Goal: Task Accomplishment & Management: Complete application form

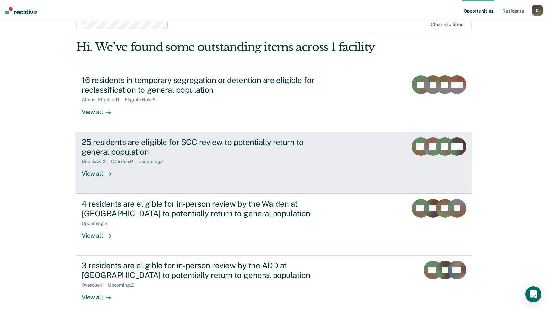
scroll to position [24, 0]
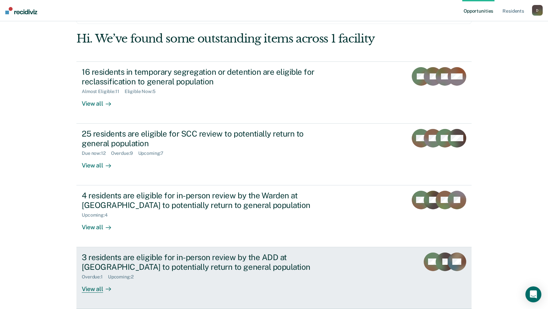
click at [97, 287] on div "View all" at bounding box center [100, 286] width 37 height 13
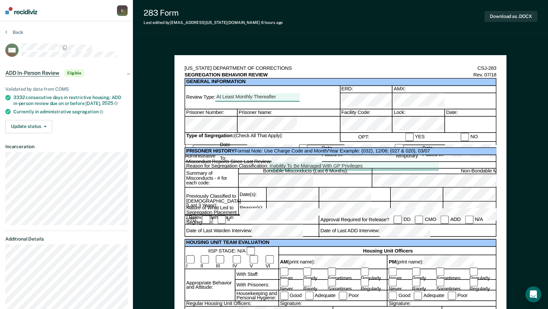
click at [271, 100] on div "Review Type: At Least Monthly Thereafter" at bounding box center [262, 98] width 155 height 24
click at [273, 97] on div "At Least Monthly Thereafter" at bounding box center [257, 97] width 82 height 7
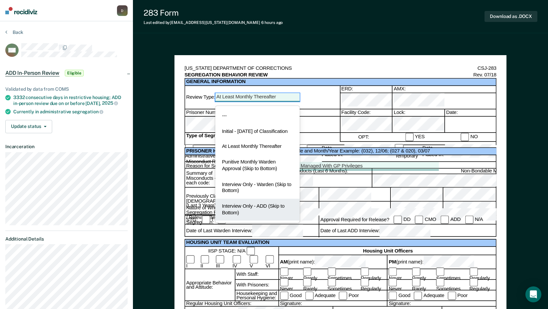
click at [256, 216] on div "Interview Only - ADD (Skip to Bottom)" at bounding box center [257, 210] width 84 height 22
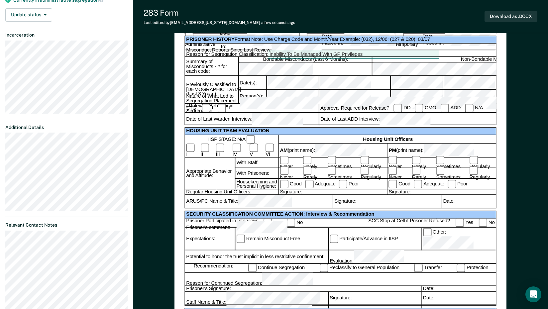
scroll to position [100, 0]
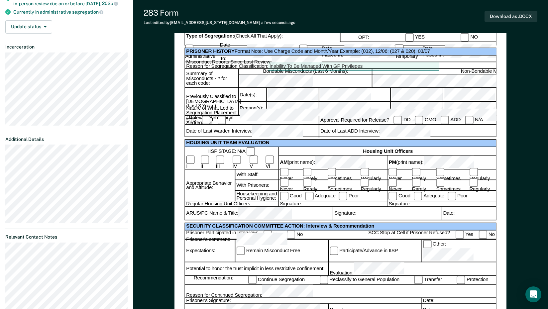
click at [471, 216] on div "Date:" at bounding box center [468, 213] width 54 height 13
click at [466, 217] on div "Date:" at bounding box center [468, 213] width 54 height 13
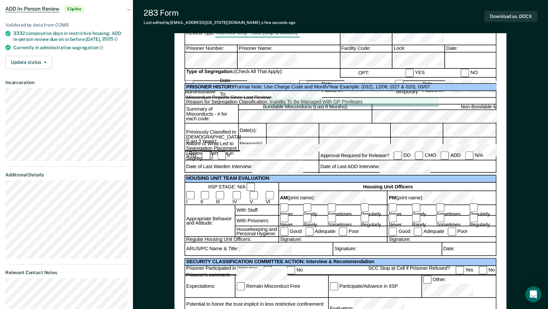
scroll to position [0, 0]
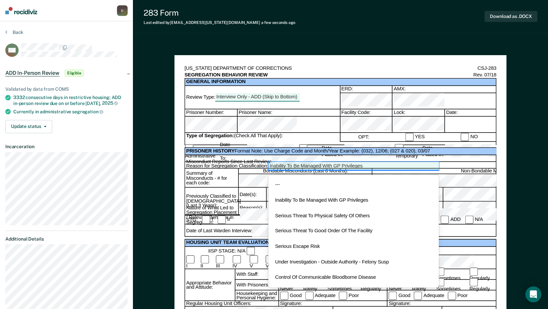
click at [392, 163] on div "Inability To Be Managed With GP Privileges" at bounding box center [353, 166] width 168 height 7
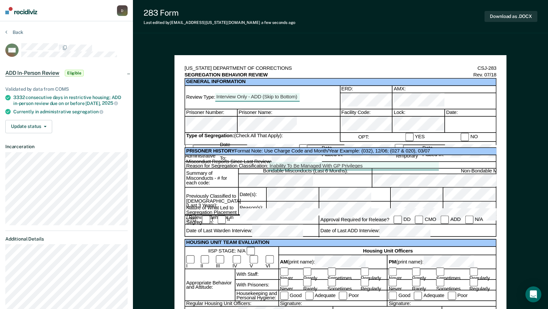
click at [263, 142] on div "Administrative Date Classified To:" at bounding box center [242, 152] width 114 height 20
